Goal: Task Accomplishment & Management: Complete application form

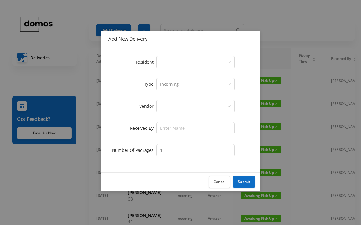
click at [195, 61] on div "Select a person" at bounding box center [193, 62] width 67 height 12
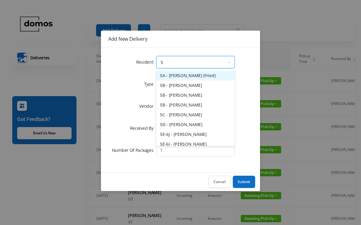
type input "5j"
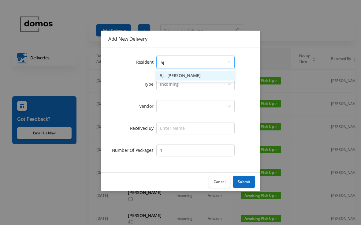
click at [193, 77] on li "5J - [PERSON_NAME]" at bounding box center [195, 76] width 78 height 10
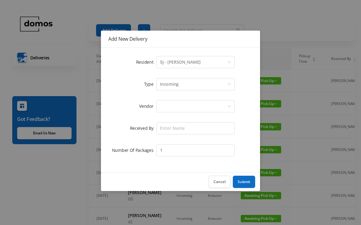
click at [181, 100] on div at bounding box center [193, 106] width 67 height 12
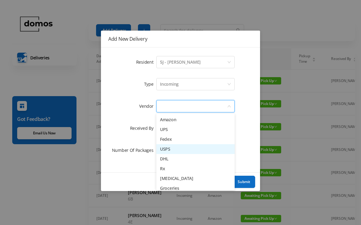
click at [172, 149] on li "USPS" at bounding box center [195, 149] width 78 height 10
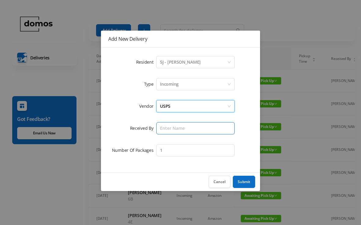
click at [190, 128] on input "text" at bounding box center [195, 128] width 78 height 12
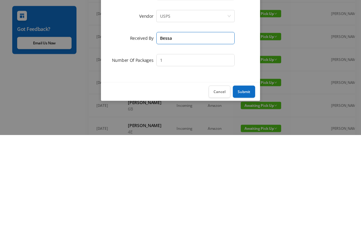
type input "Bessa"
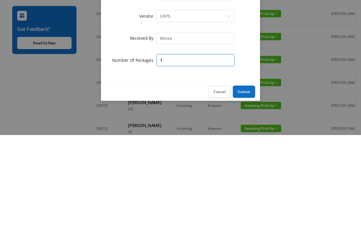
click at [190, 144] on input "1" at bounding box center [195, 150] width 78 height 12
type input "2"
click at [245, 176] on button "Submit" at bounding box center [244, 182] width 22 height 12
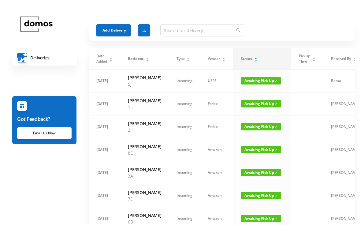
click at [114, 28] on button "Add Delivery" at bounding box center [113, 30] width 35 height 12
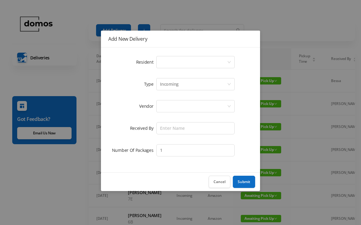
click at [190, 62] on div "Select a person" at bounding box center [193, 62] width 67 height 12
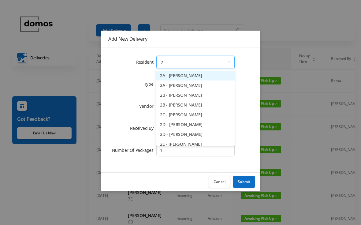
type input "2g"
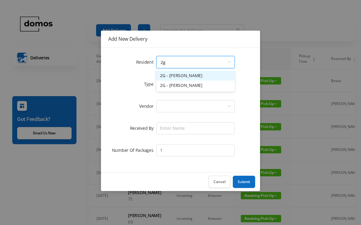
click at [190, 75] on li "2G - [PERSON_NAME]" at bounding box center [195, 76] width 78 height 10
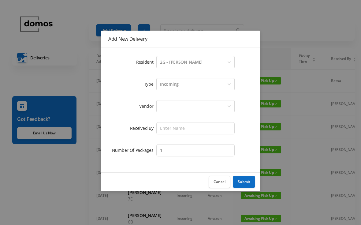
click at [183, 102] on div at bounding box center [193, 106] width 67 height 12
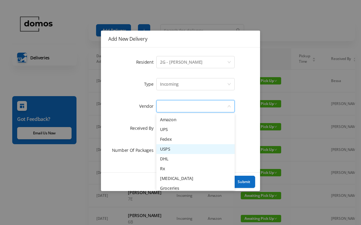
click at [173, 149] on li "USPS" at bounding box center [195, 149] width 78 height 10
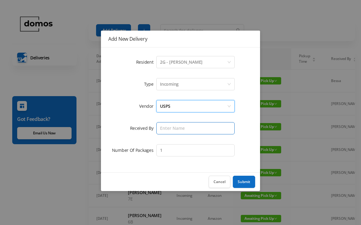
click at [192, 130] on input "text" at bounding box center [195, 128] width 78 height 12
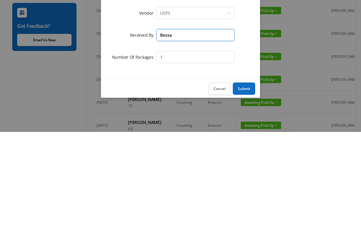
type input "Bessa"
click at [207, 144] on input "1" at bounding box center [195, 150] width 78 height 12
type input "2"
click at [245, 176] on button "Submit" at bounding box center [244, 182] width 22 height 12
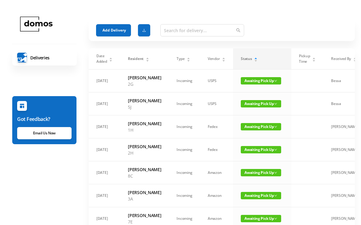
click at [112, 29] on button "Add Delivery" at bounding box center [113, 30] width 35 height 12
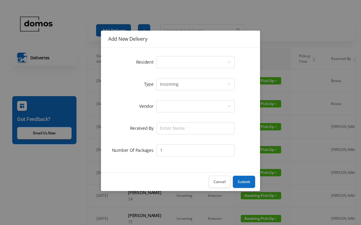
click at [187, 64] on div "Select a person" at bounding box center [193, 62] width 67 height 12
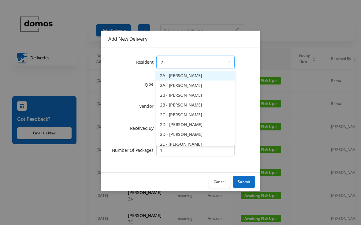
type input "2h"
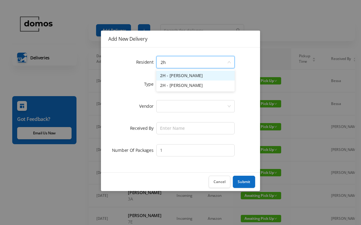
click at [187, 88] on li "2H - [PERSON_NAME]" at bounding box center [195, 85] width 78 height 10
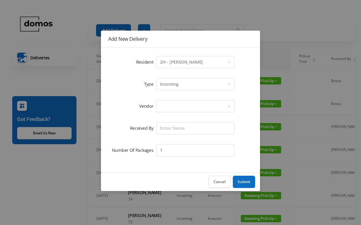
click at [185, 107] on div at bounding box center [193, 106] width 67 height 12
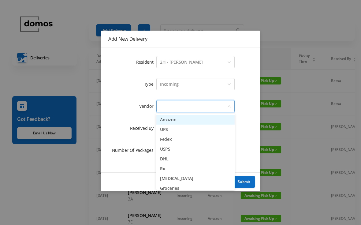
click at [171, 152] on li "USPS" at bounding box center [195, 149] width 78 height 10
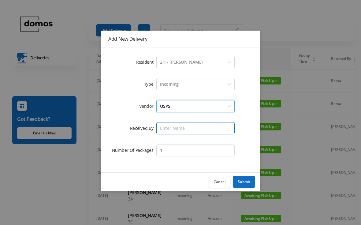
click at [193, 132] on input "text" at bounding box center [195, 128] width 78 height 12
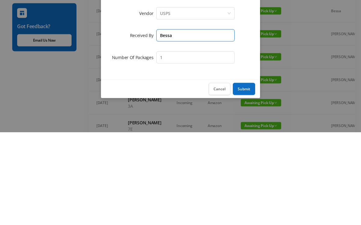
type input "Bessa"
click at [244, 176] on button "Submit" at bounding box center [244, 182] width 22 height 12
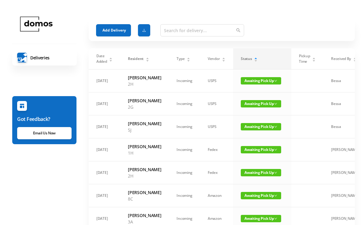
click at [118, 32] on button "Add Delivery" at bounding box center [113, 30] width 35 height 12
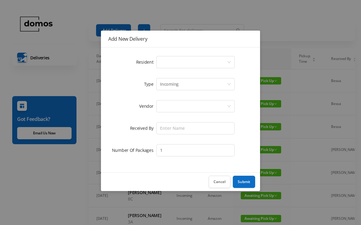
click at [182, 59] on div "Select a person" at bounding box center [193, 62] width 67 height 12
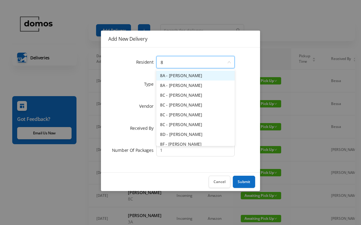
type input "8c"
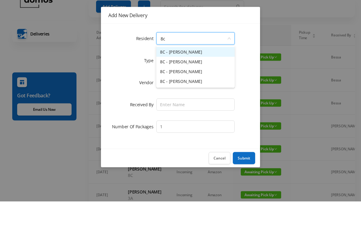
click at [196, 100] on li "8C - [PERSON_NAME]" at bounding box center [195, 105] width 78 height 10
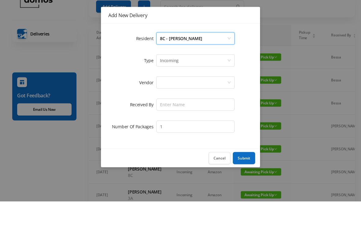
scroll to position [24, 0]
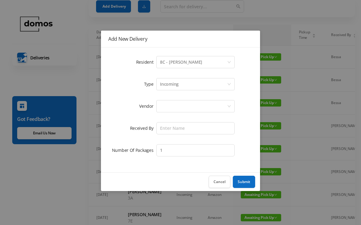
click at [187, 106] on div at bounding box center [193, 106] width 67 height 12
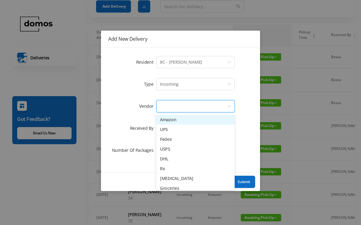
click at [173, 149] on li "USPS" at bounding box center [195, 149] width 78 height 10
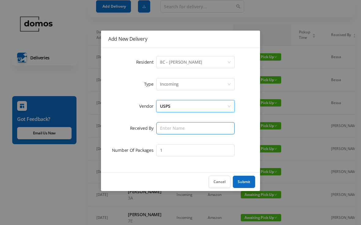
click at [188, 132] on input "text" at bounding box center [195, 128] width 78 height 12
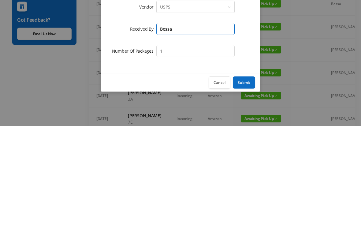
type input "Bessa"
click at [247, 176] on button "Submit" at bounding box center [244, 182] width 22 height 12
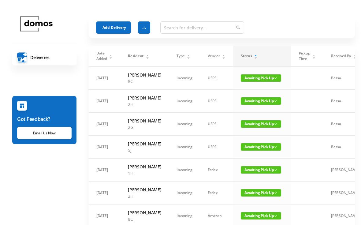
scroll to position [0, 0]
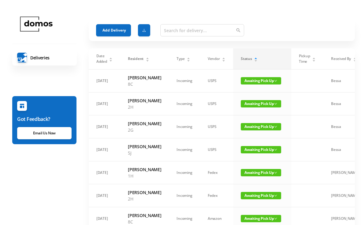
click at [116, 28] on button "Add Delivery" at bounding box center [113, 30] width 35 height 12
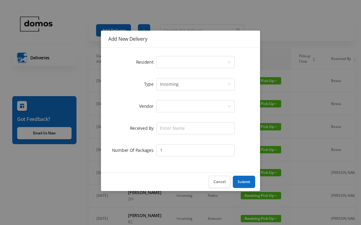
click at [176, 60] on div "Select a person" at bounding box center [193, 62] width 67 height 12
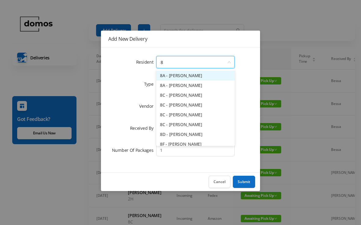
type input "8a"
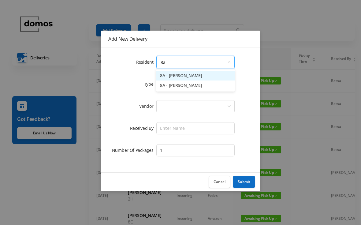
click at [187, 87] on li "8A - [PERSON_NAME]" at bounding box center [195, 85] width 78 height 10
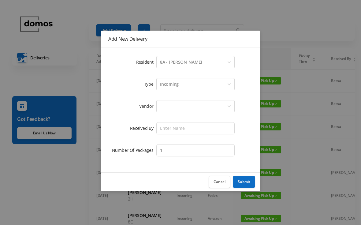
click at [197, 107] on div at bounding box center [193, 106] width 67 height 12
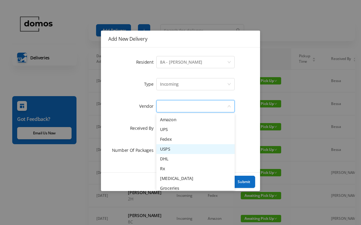
click at [174, 150] on li "USPS" at bounding box center [195, 149] width 78 height 10
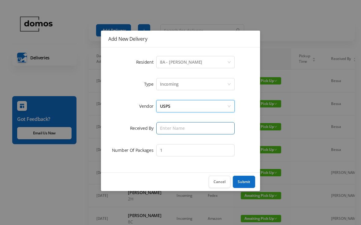
click at [187, 128] on input "text" at bounding box center [195, 128] width 78 height 12
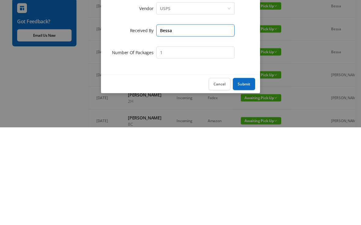
type input "Bessa"
click at [245, 176] on button "Submit" at bounding box center [244, 182] width 22 height 12
